Goal: Task Accomplishment & Management: Complete application form

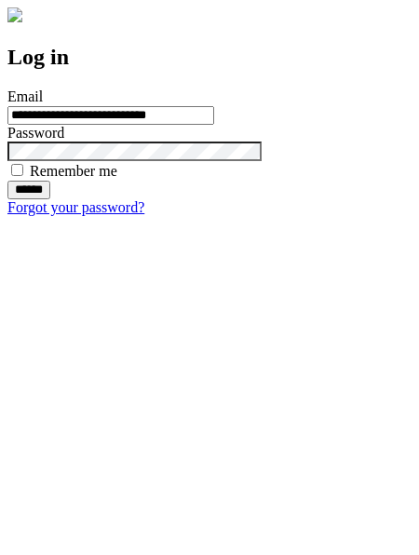
type input "**********"
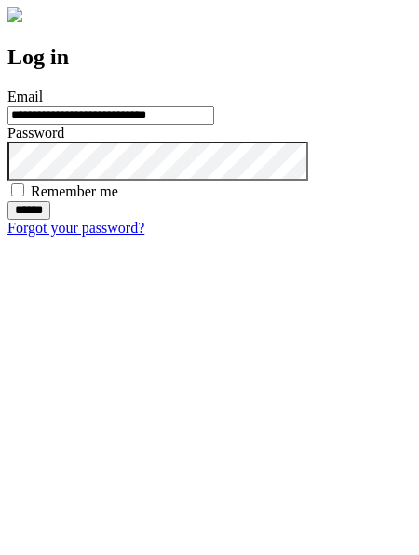
click at [50, 220] on input "******" at bounding box center [28, 210] width 43 height 19
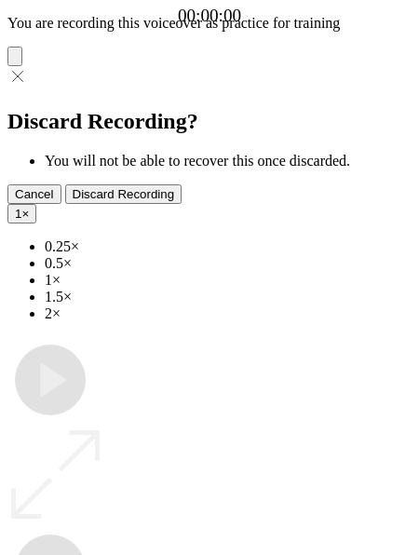
type input "**********"
